Goal: Task Accomplishment & Management: Manage account settings

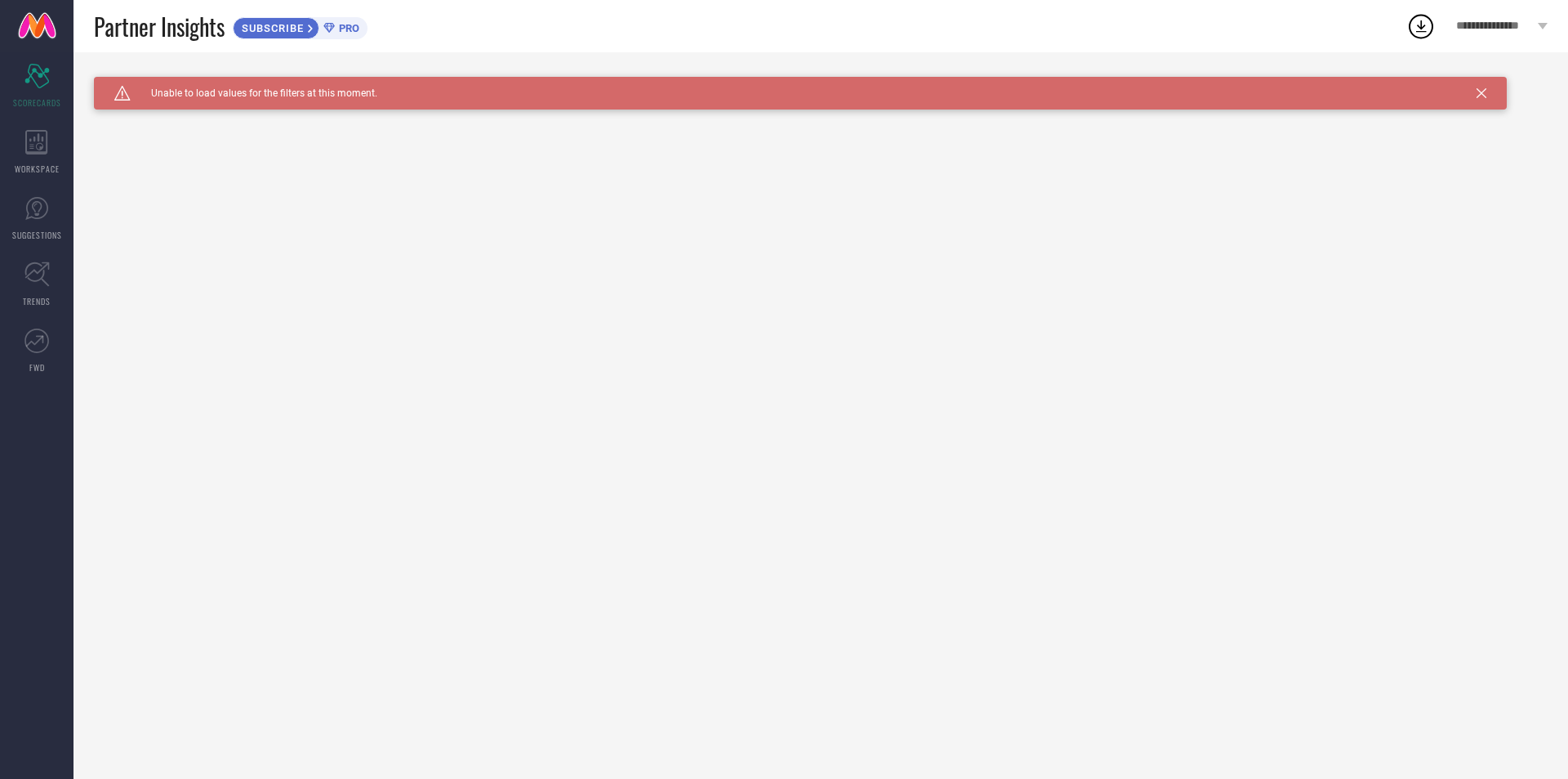
click at [365, 30] on div "SUBSCRIBE PRO" at bounding box center [300, 28] width 135 height 22
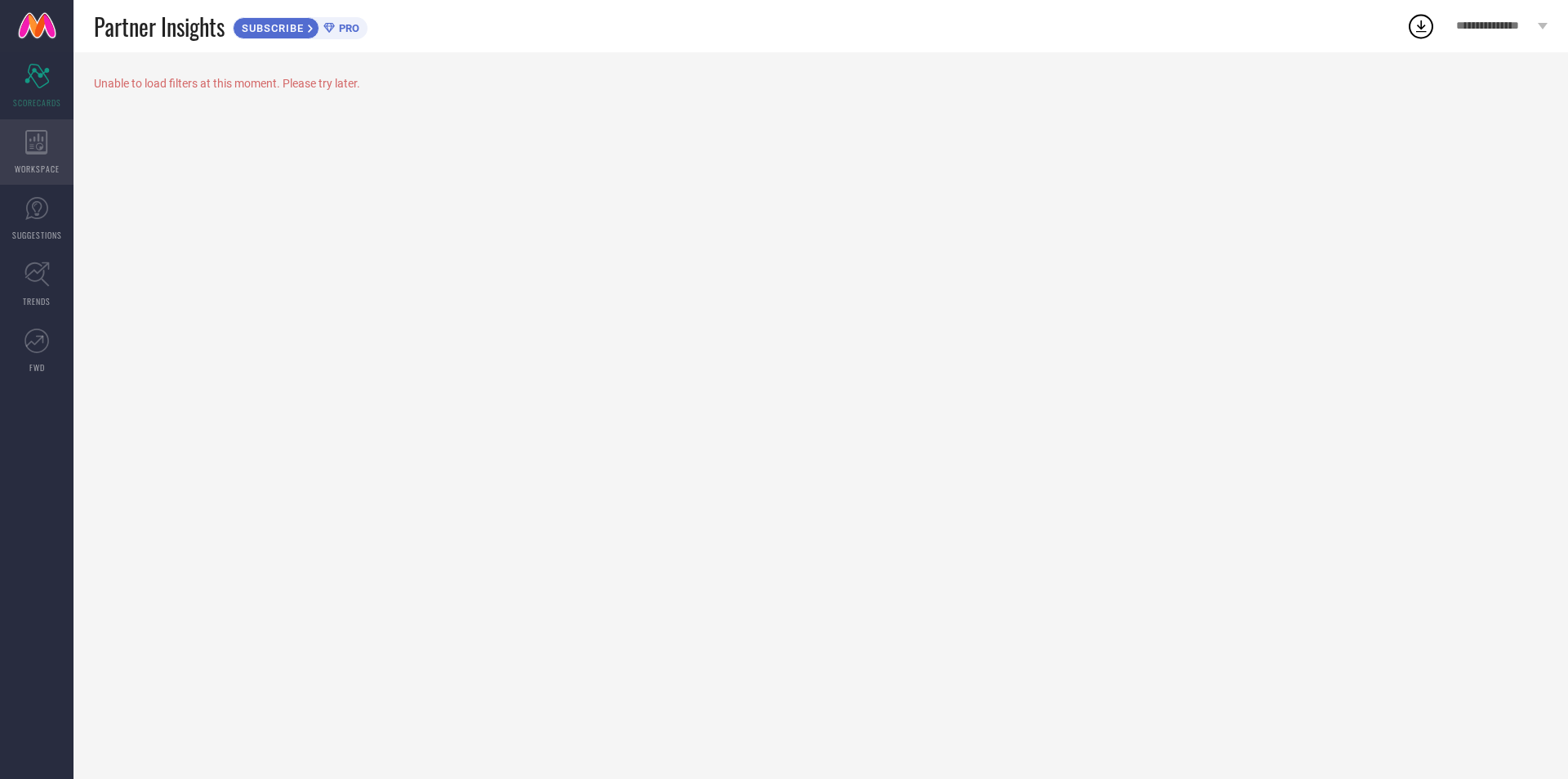
click at [47, 154] on icon at bounding box center [36, 142] width 23 height 24
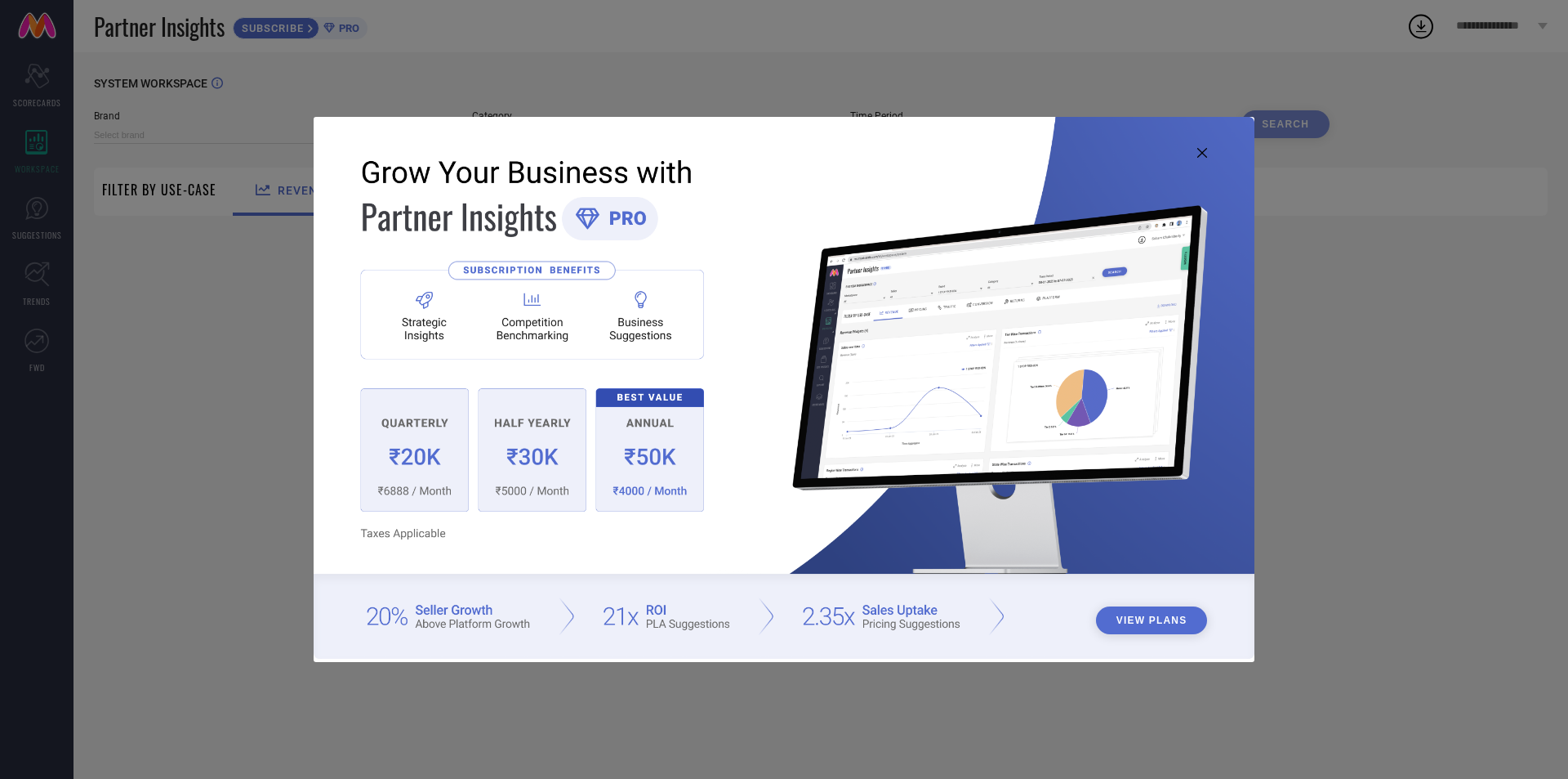
type input "1 STOP FASHION"
type input "All"
click at [1200, 151] on icon at bounding box center [1202, 153] width 10 height 10
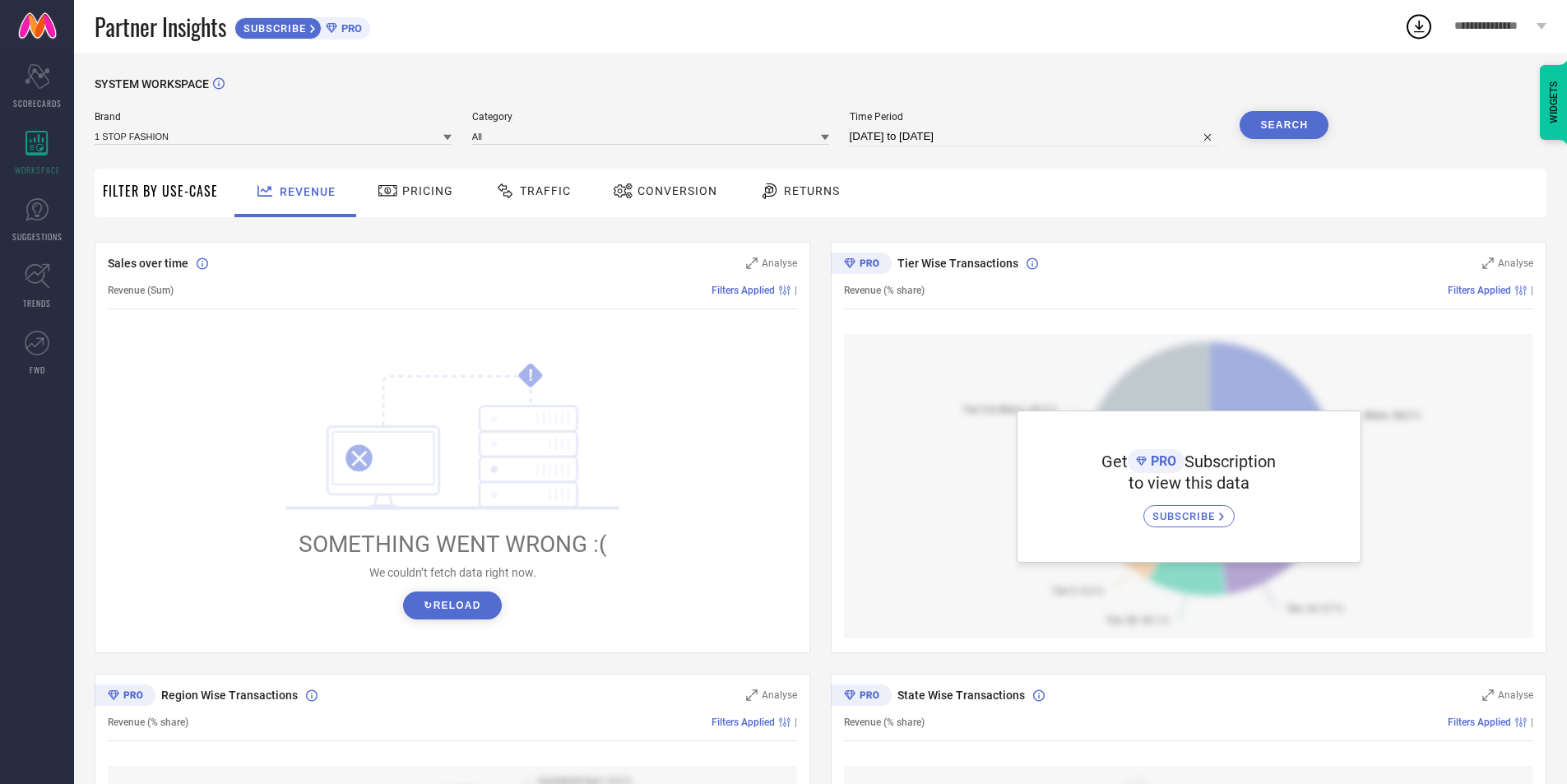
click at [265, 34] on span "SUBSCRIBE" at bounding box center [272, 28] width 75 height 12
click at [274, 30] on span "SUBSCRIBE" at bounding box center [272, 28] width 75 height 12
click at [235, 142] on input at bounding box center [273, 136] width 357 height 17
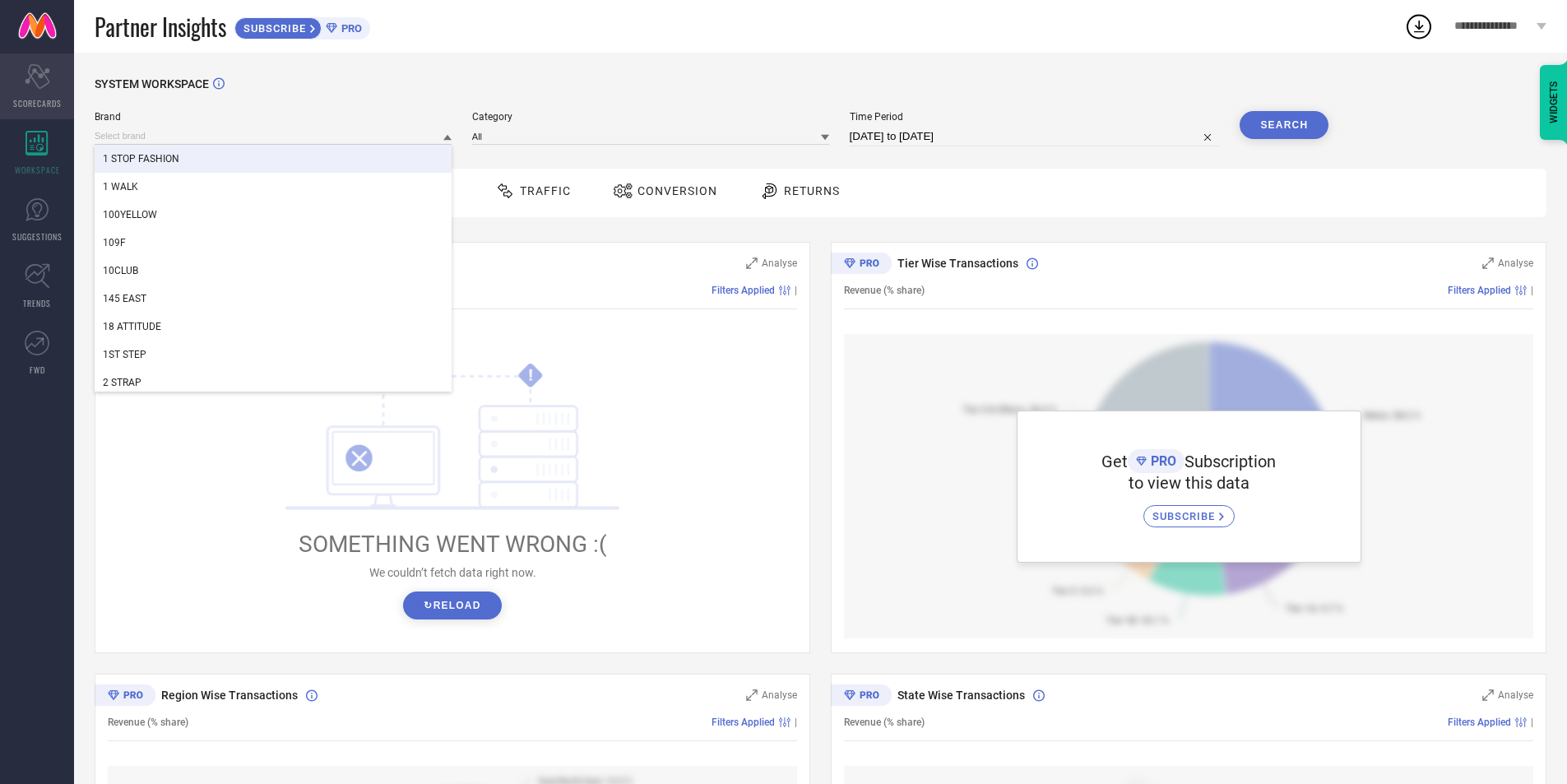
click at [53, 81] on div "Scorecard SCORECARDS" at bounding box center [37, 86] width 74 height 66
